Goal: Check status: Check status

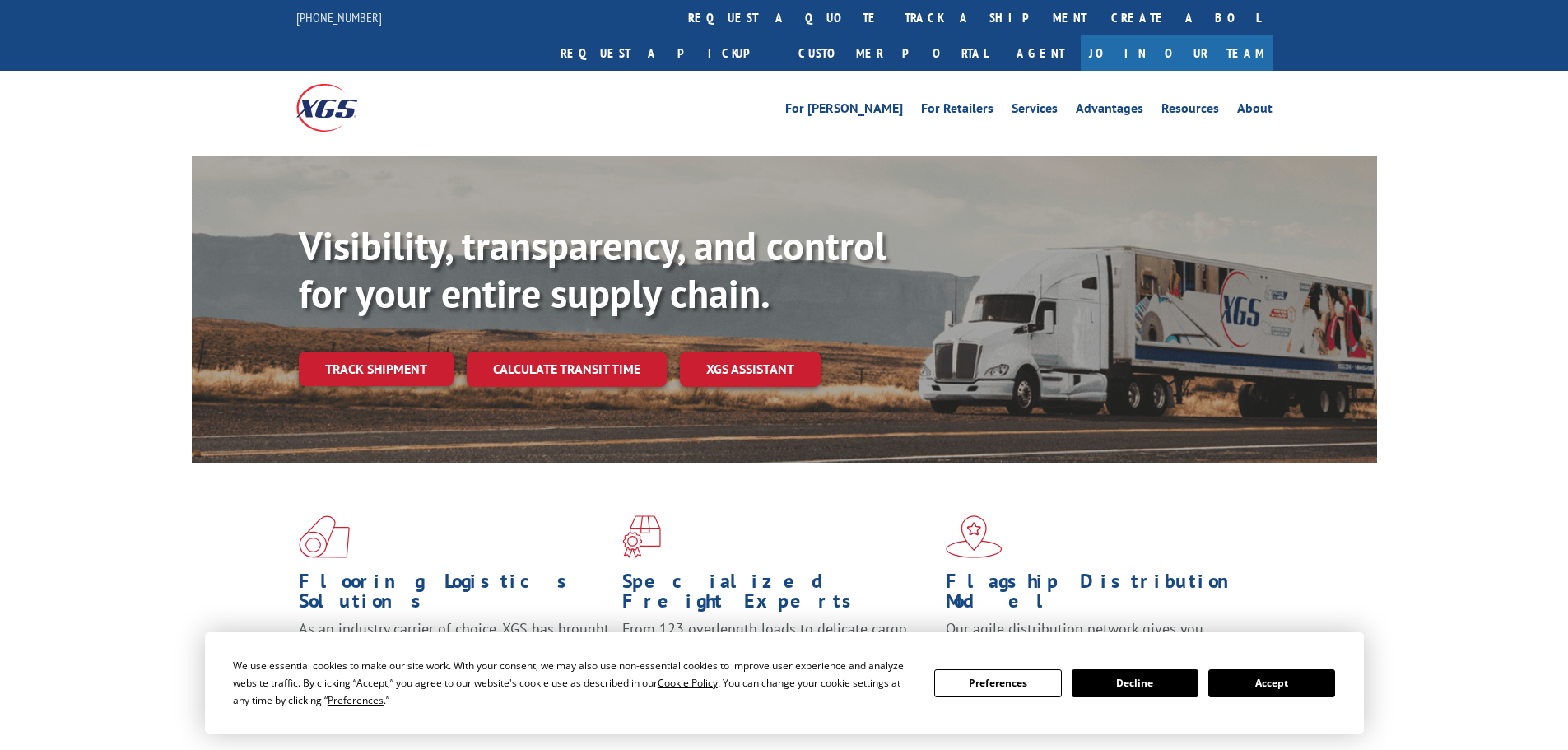
click at [400, 356] on div "Visibility, transparency, and control for your entire supply chain. Track shipm…" at bounding box center [838, 337] width 1078 height 230
click at [396, 352] on link "Track shipment" at bounding box center [376, 369] width 155 height 34
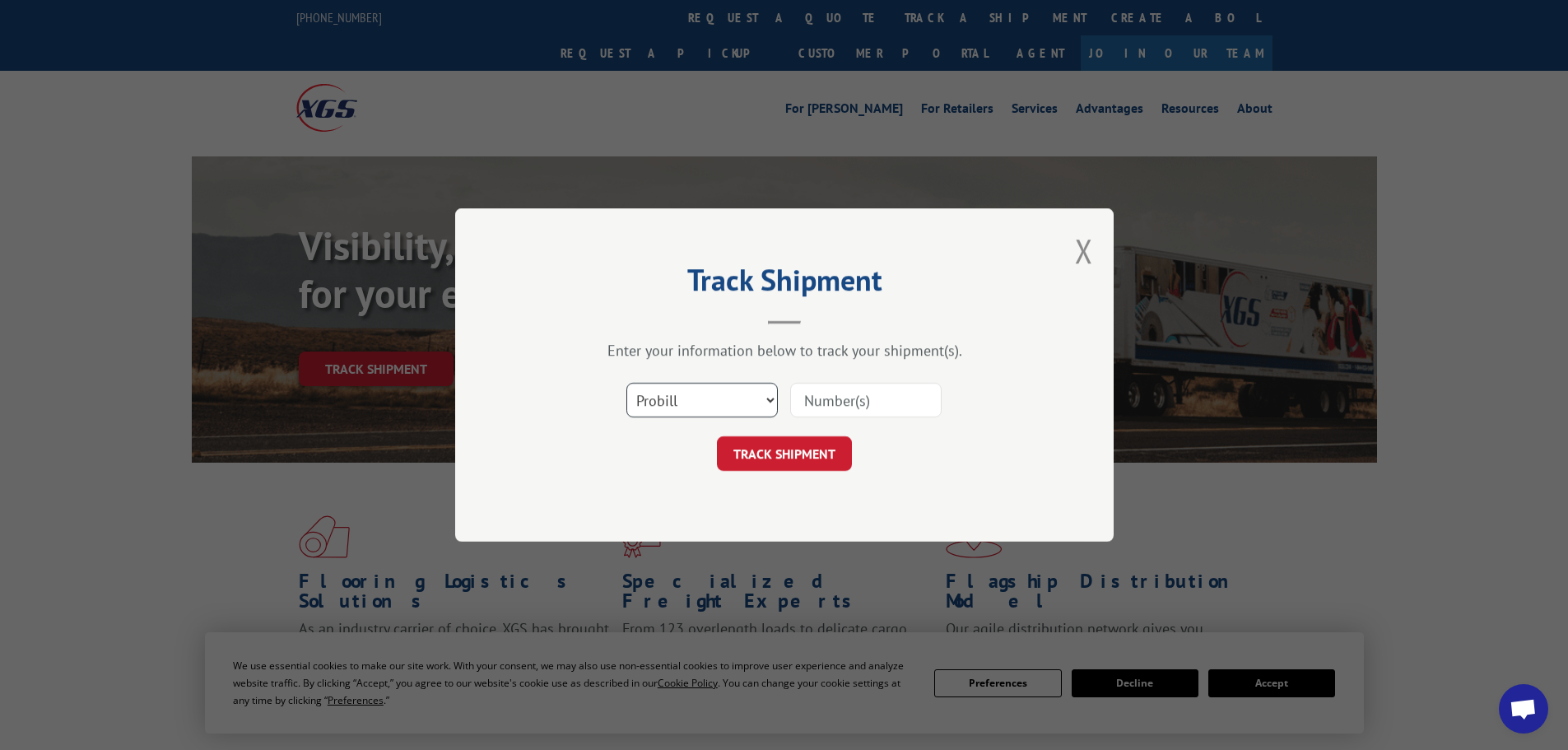
click at [739, 405] on select "Select category... Probill BOL PO" at bounding box center [702, 400] width 151 height 34
select select "bol"
click at [627, 383] on select "Select category... Probill BOL PO" at bounding box center [702, 400] width 151 height 34
drag, startPoint x: 798, startPoint y: 421, endPoint x: 823, endPoint y: 401, distance: 32.0
click at [802, 417] on div "Select category... Probill BOL PO" at bounding box center [784, 400] width 494 height 54
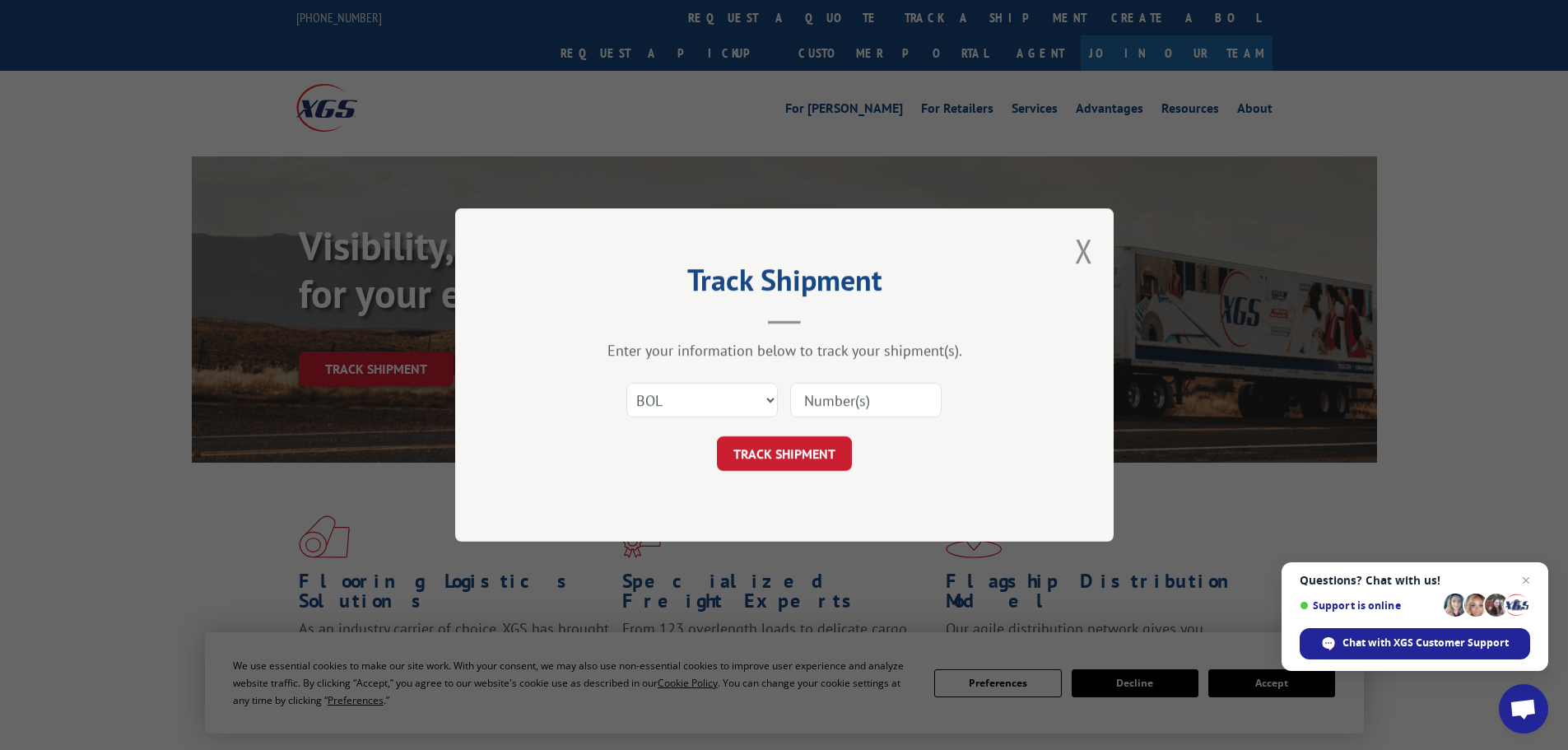
click at [825, 401] on input at bounding box center [866, 400] width 151 height 34
paste input "2838024"
type input "2838024"
click at [797, 441] on button "TRACK SHIPMENT" at bounding box center [785, 453] width 135 height 34
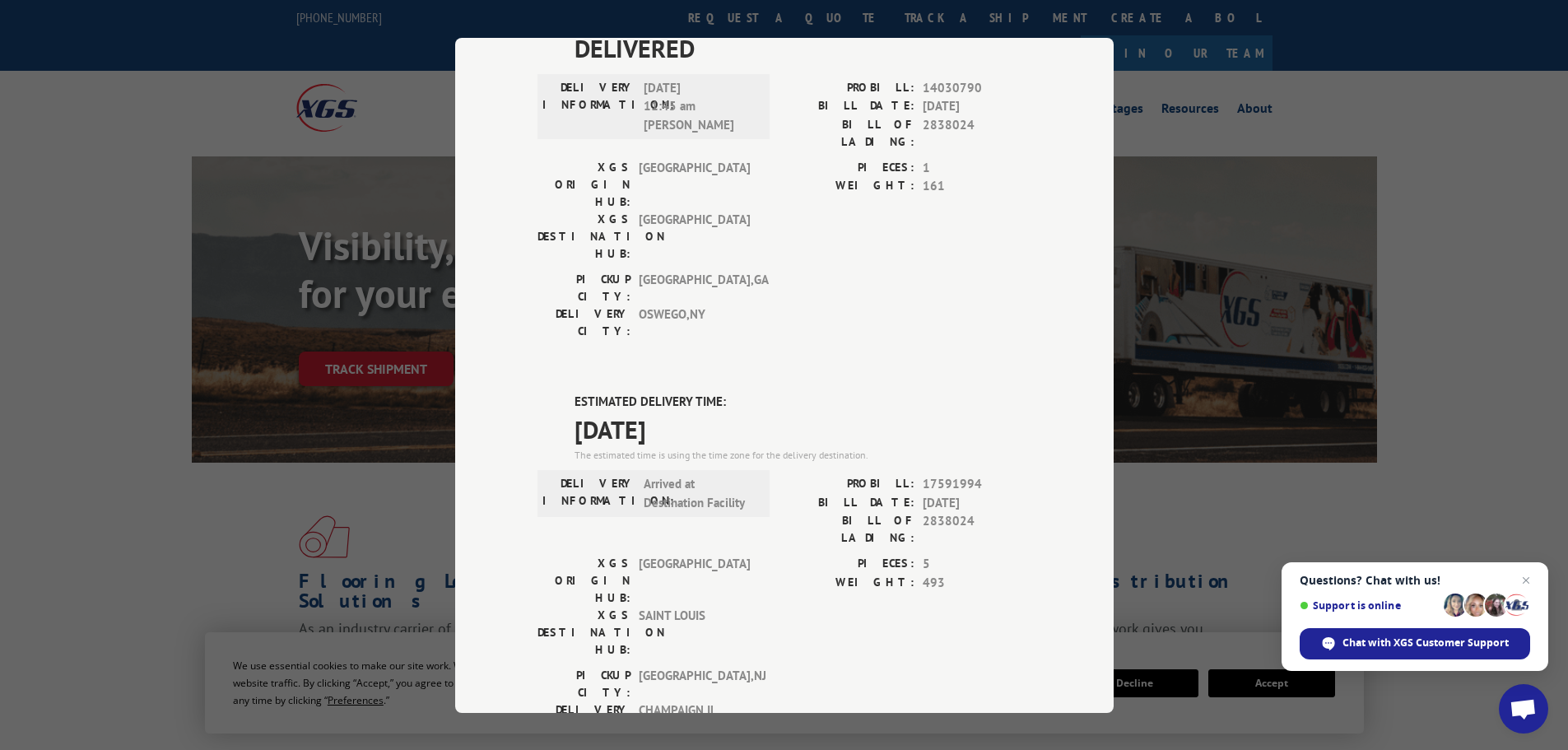
scroll to position [874, 0]
click at [115, 236] on div "Track Shipment DELIVERED DELIVERY INFORMATION: [DATE] 02:14 pm [PERSON_NAME] PR…" at bounding box center [784, 375] width 1568 height 750
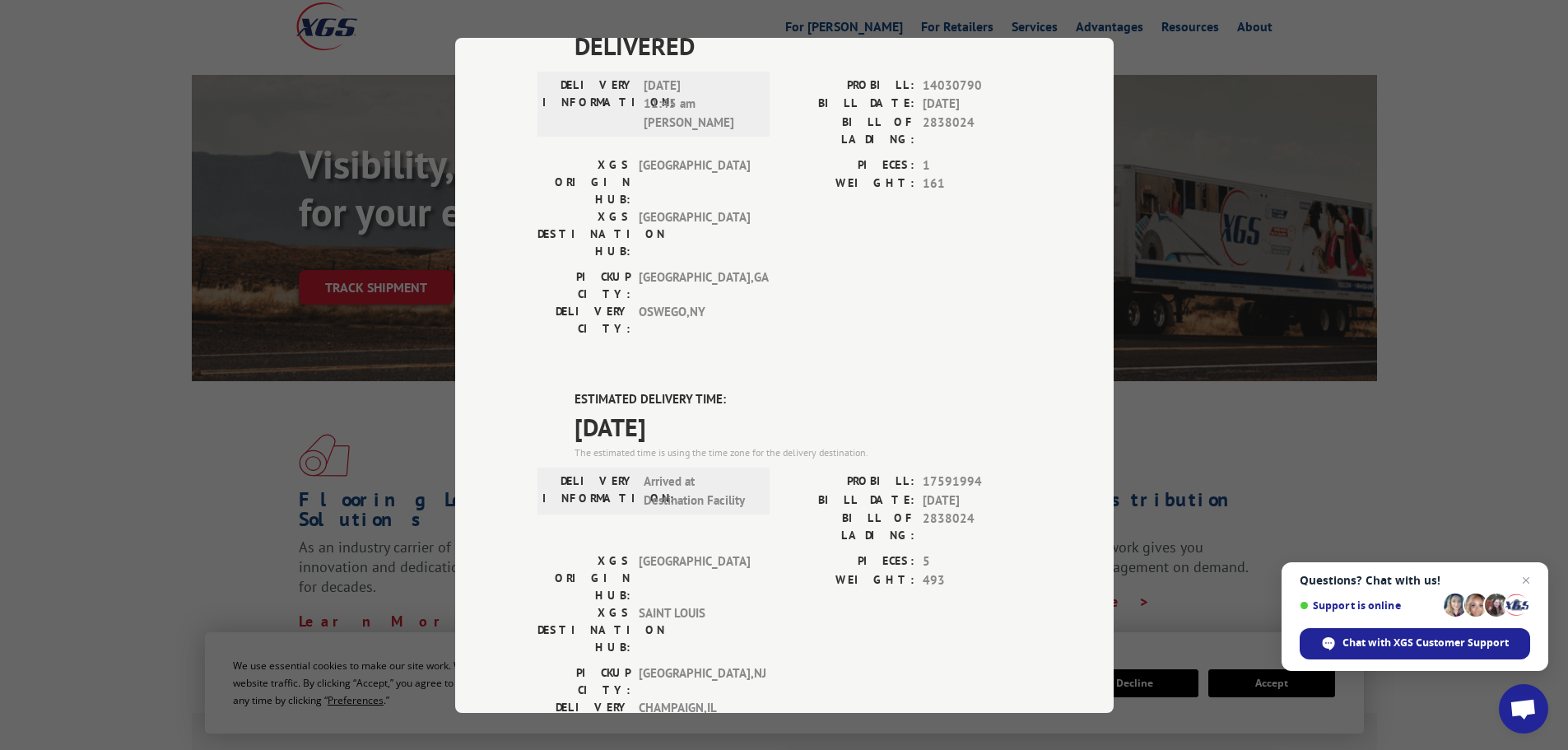
scroll to position [83, 0]
click at [1384, 232] on div "Track Shipment DELIVERED DELIVERY INFORMATION: [DATE] 02:14 pm [PERSON_NAME] PR…" at bounding box center [784, 375] width 1568 height 750
